Goal: Task Accomplishment & Management: Manage account settings

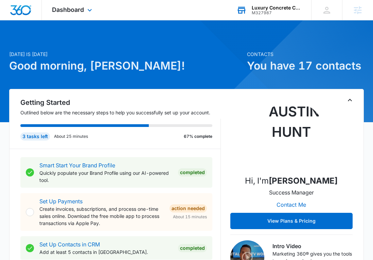
click at [274, 11] on div "M327987" at bounding box center [277, 13] width 50 height 5
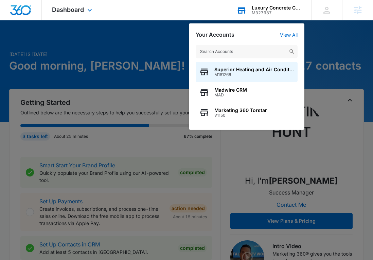
click at [231, 51] on input "text" at bounding box center [247, 52] width 102 height 14
type input "M188194"
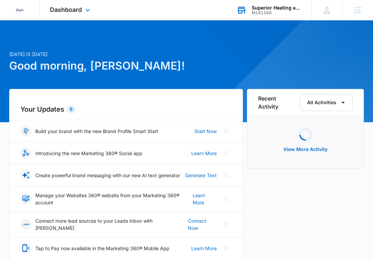
click at [267, 4] on div "Superior Heating and Air Conditioning M181266 Your Accounts View All" at bounding box center [268, 10] width 85 height 20
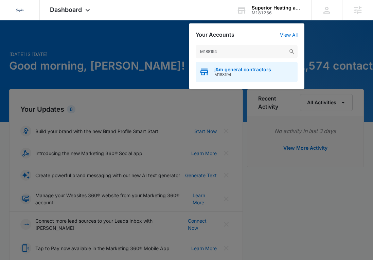
type input "M188194"
click at [245, 71] on span "j&m general contractors" at bounding box center [243, 69] width 57 height 5
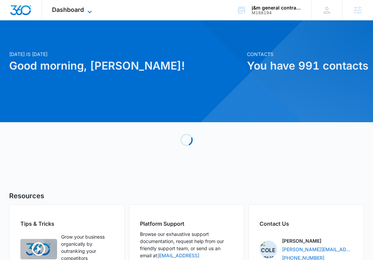
click at [78, 9] on span "Dashboard" at bounding box center [68, 9] width 32 height 7
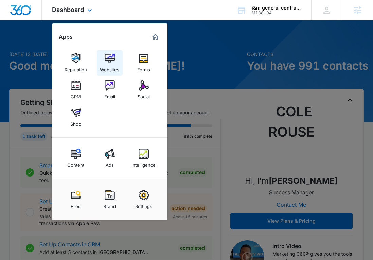
click at [110, 55] on img at bounding box center [110, 58] width 10 height 10
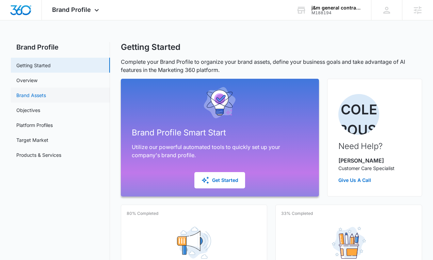
click at [22, 94] on link "Brand Assets" at bounding box center [31, 95] width 30 height 7
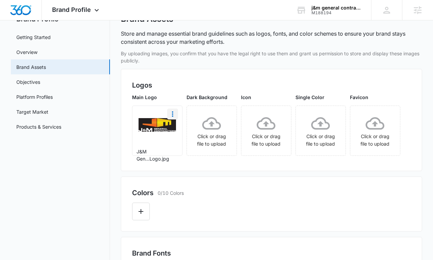
scroll to position [12, 0]
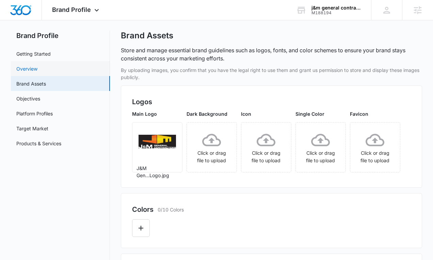
click at [22, 66] on link "Overview" at bounding box center [26, 68] width 21 height 7
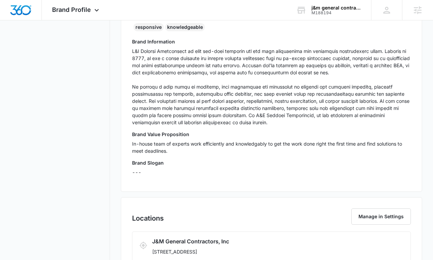
scroll to position [195, 0]
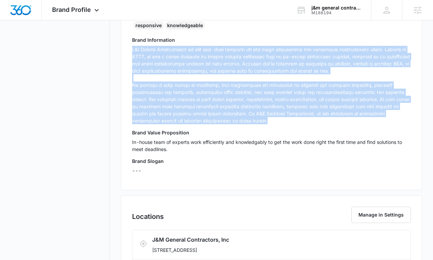
drag, startPoint x: 268, startPoint y: 123, endPoint x: 131, endPoint y: 51, distance: 154.7
click at [131, 51] on div "Brand Info Edit Year Established 2012 Brand Voice responsive knowledgeable Bran…" at bounding box center [271, 73] width 301 height 234
copy p "J&M General Contractors is your one-stop solution for all your residential and …"
